Goal: Task Accomplishment & Management: Manage account settings

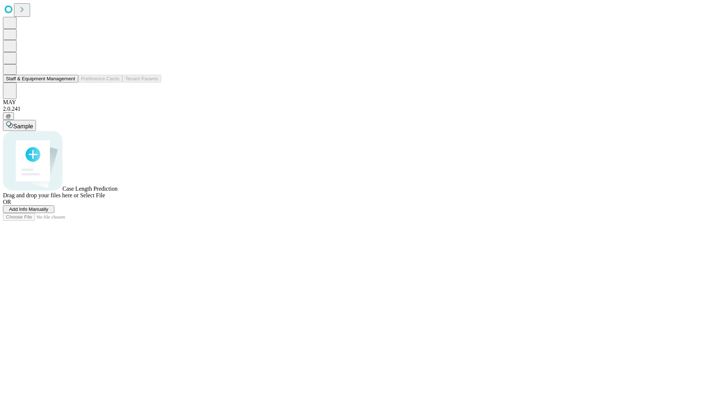
click at [69, 83] on button "Staff & Equipment Management" at bounding box center [40, 79] width 75 height 8
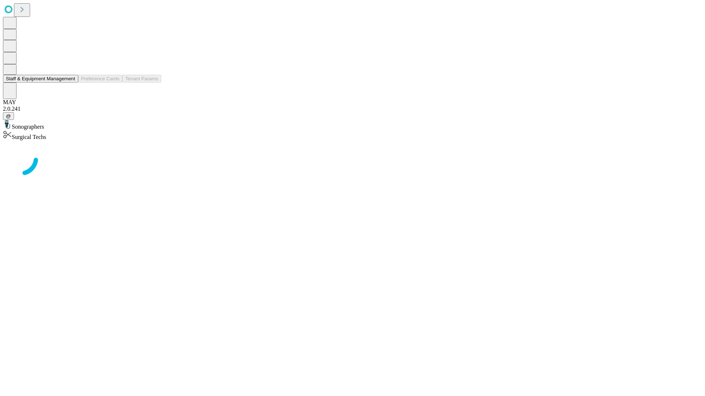
click at [70, 83] on button "Staff & Equipment Management" at bounding box center [40, 79] width 75 height 8
